Goal: Navigation & Orientation: Find specific page/section

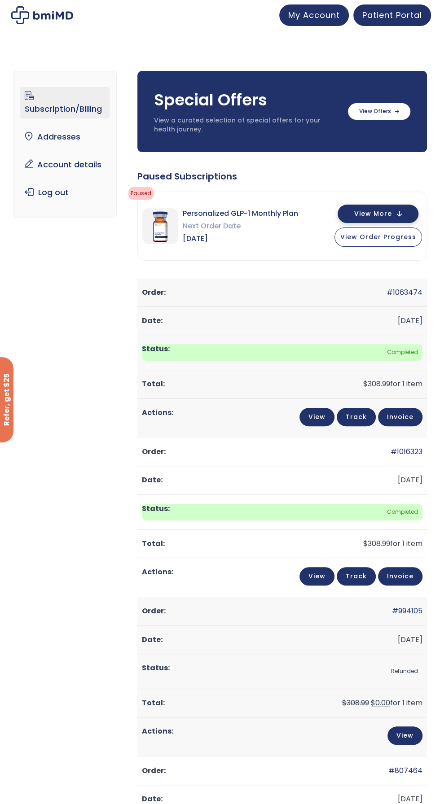
click at [354, 211] on button "View More" at bounding box center [378, 214] width 81 height 18
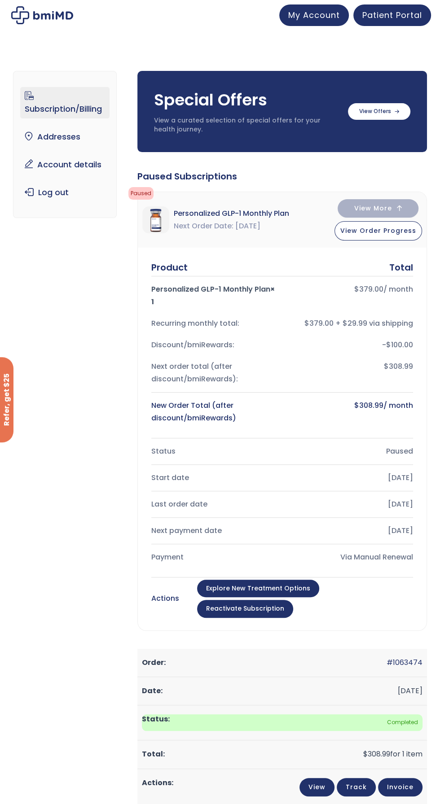
click at [152, 221] on img at bounding box center [155, 219] width 27 height 27
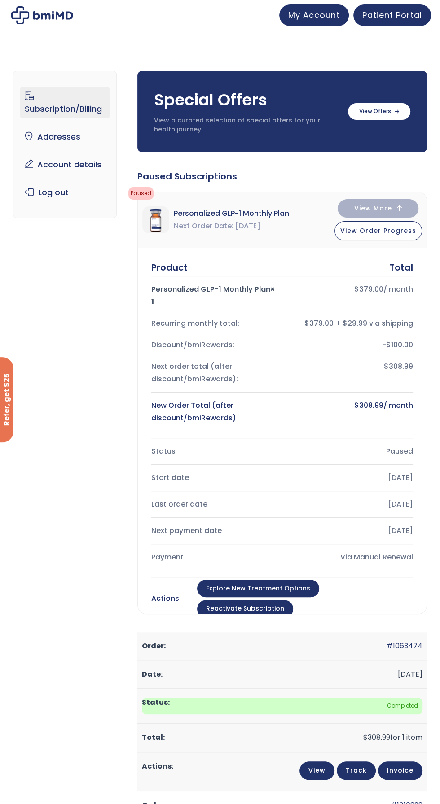
click at [252, 589] on link "Explore New Treatment Options" at bounding box center [258, 589] width 122 height 18
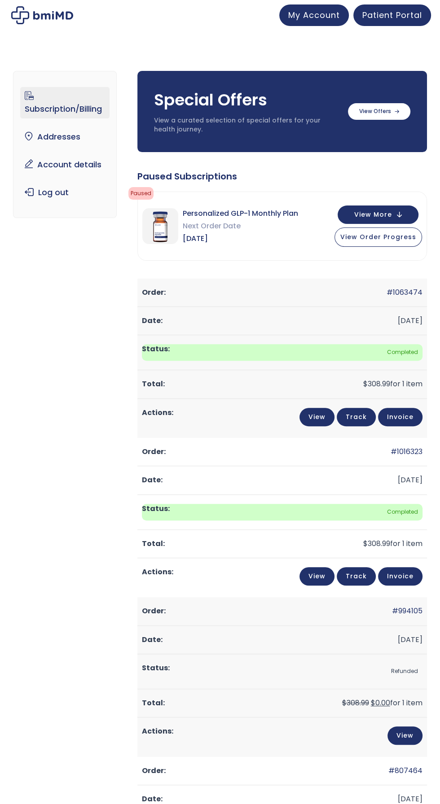
click at [149, 231] on img at bounding box center [160, 226] width 36 height 36
click at [395, 12] on span "Patient Portal" at bounding box center [392, 13] width 60 height 11
